Goal: Task Accomplishment & Management: Complete application form

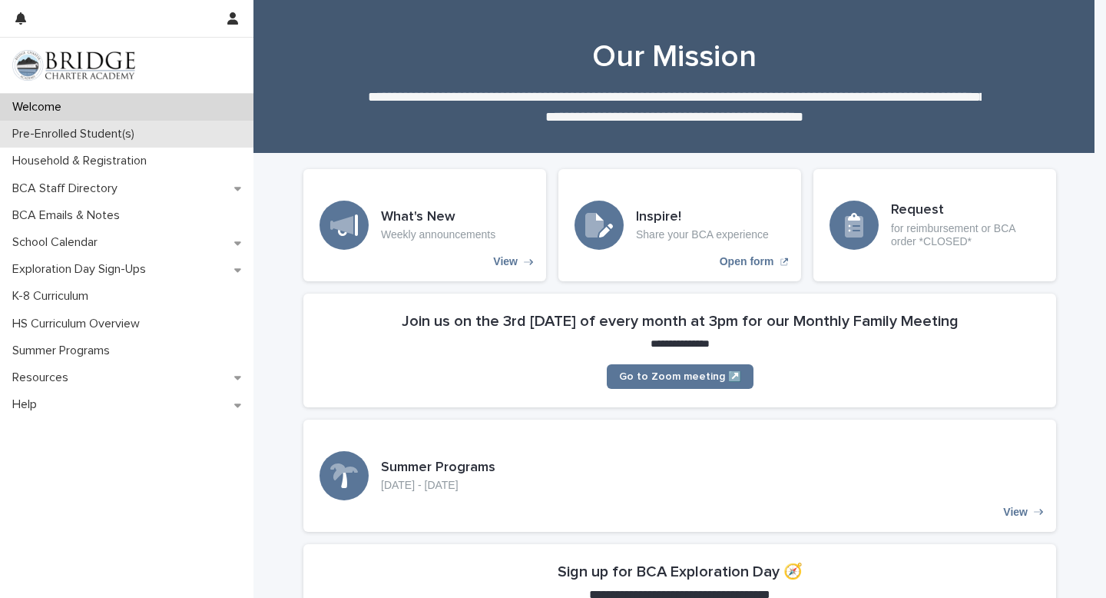
click at [175, 139] on div "Pre-Enrolled Student(s)" at bounding box center [127, 134] width 254 height 27
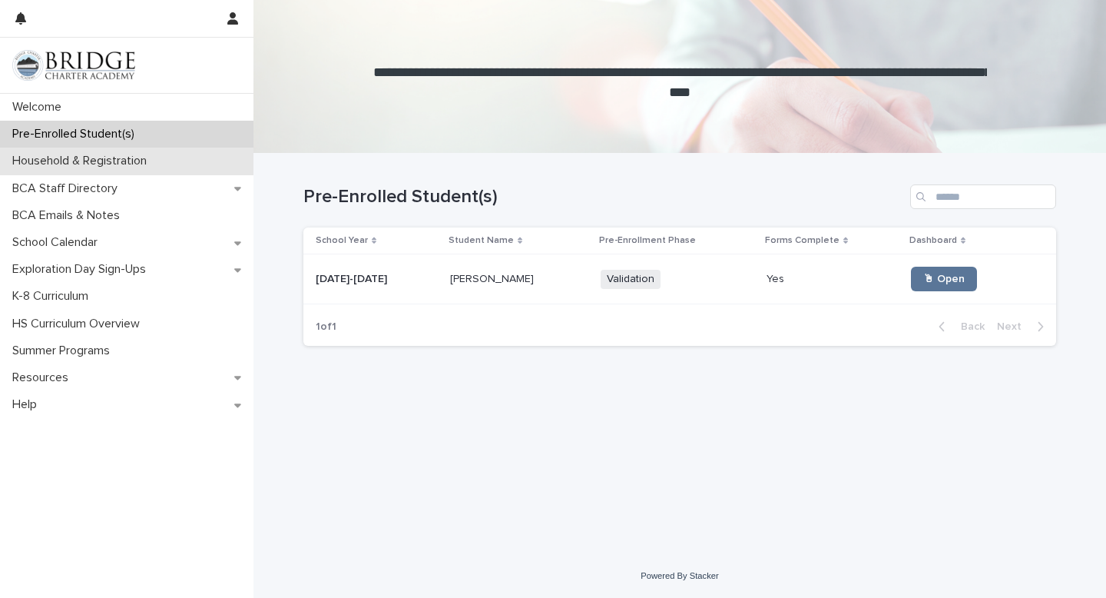
click at [94, 166] on p "Household & Registration" at bounding box center [82, 161] width 153 height 15
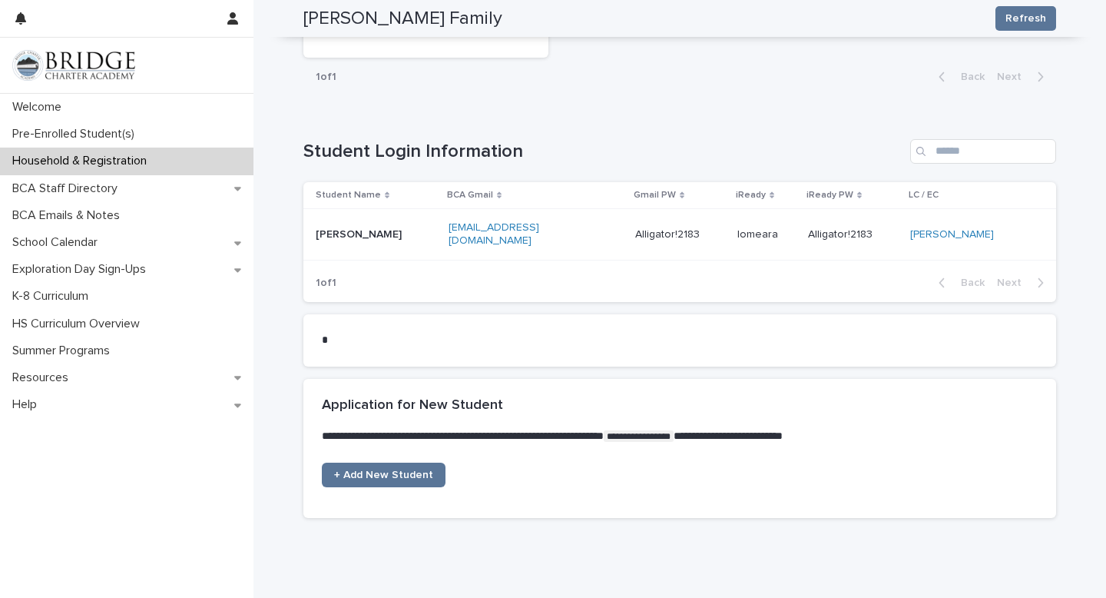
scroll to position [777, 0]
